Goal: Check status: Check status

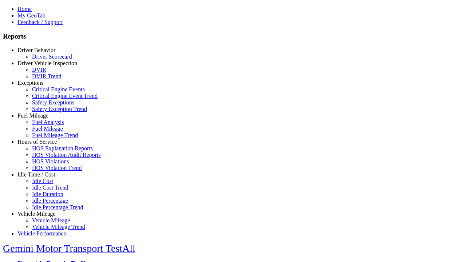
click at [42, 178] on link "Idle Time / Cost" at bounding box center [36, 174] width 38 height 6
click at [47, 204] on link "Idle Percentage Trend" at bounding box center [57, 207] width 51 height 6
select select "**"
type input "*********"
